Goal: Find specific page/section: Find specific page/section

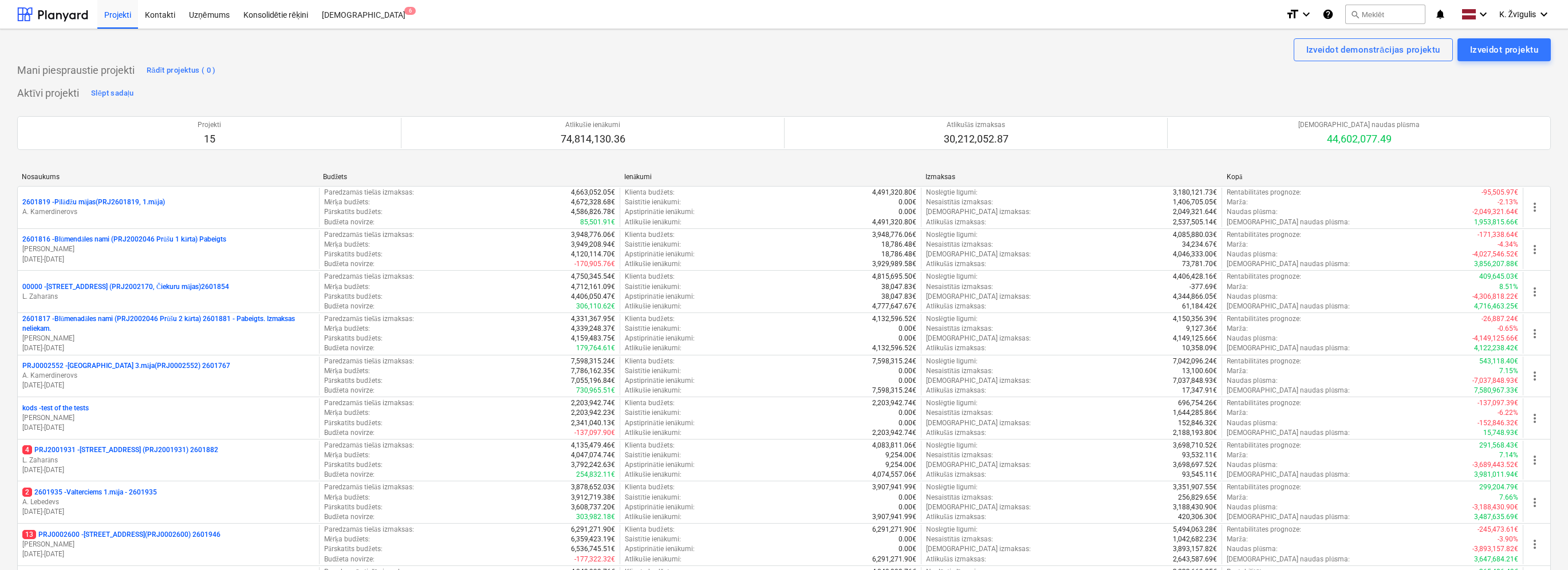
scroll to position [337, 0]
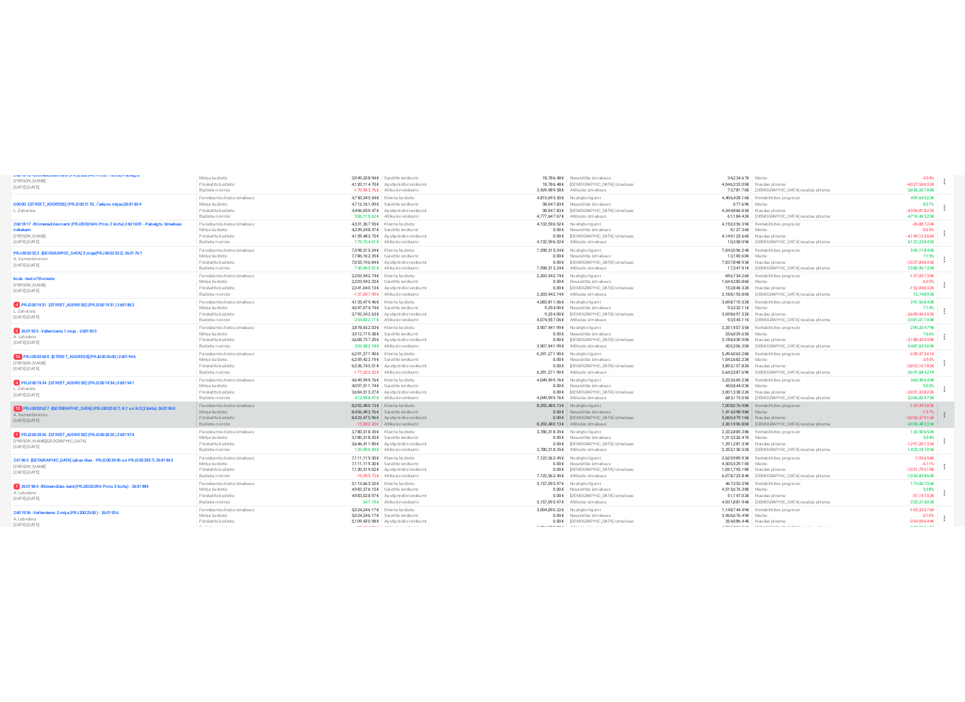
scroll to position [417, 0]
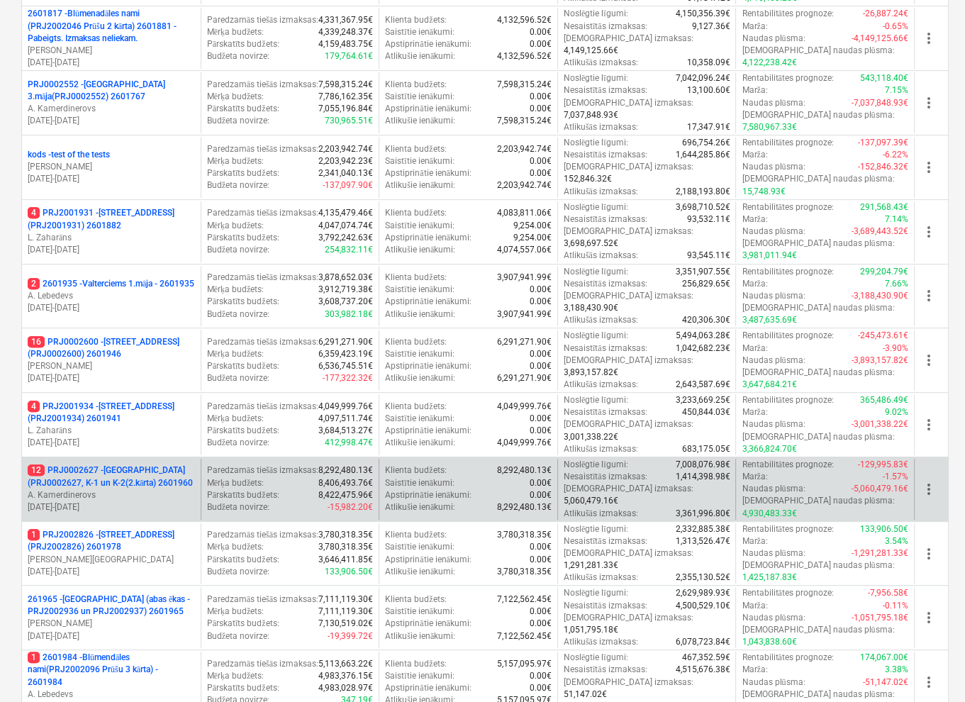
click at [173, 489] on p "A. Kamerdinerovs" at bounding box center [111, 495] width 167 height 12
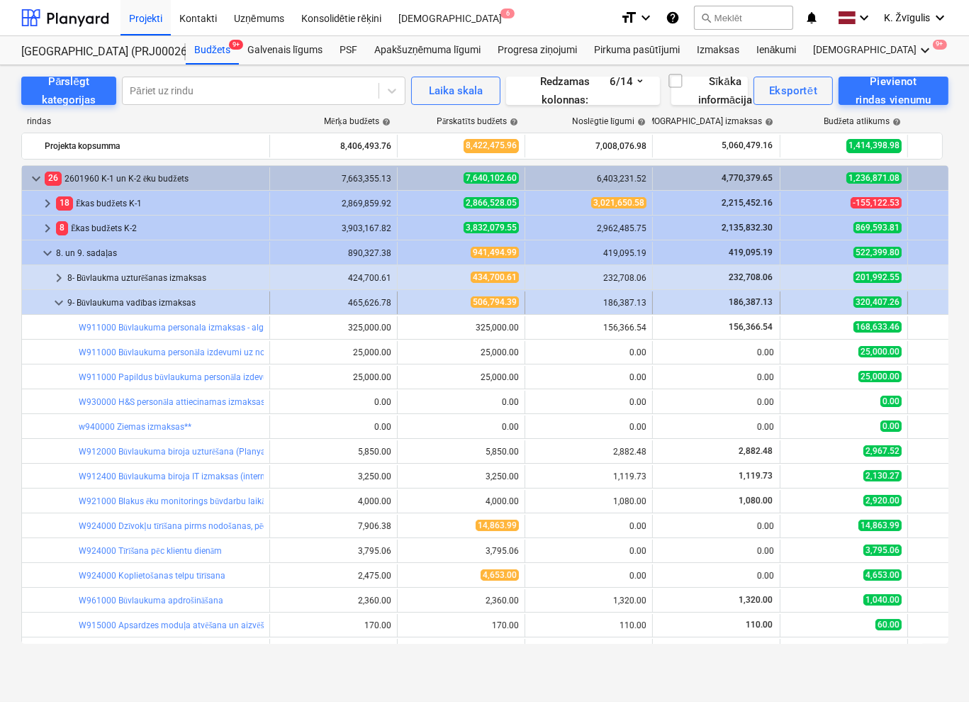
click at [54, 305] on span "keyboard_arrow_down" at bounding box center [58, 302] width 17 height 17
